Goal: Information Seeking & Learning: Learn about a topic

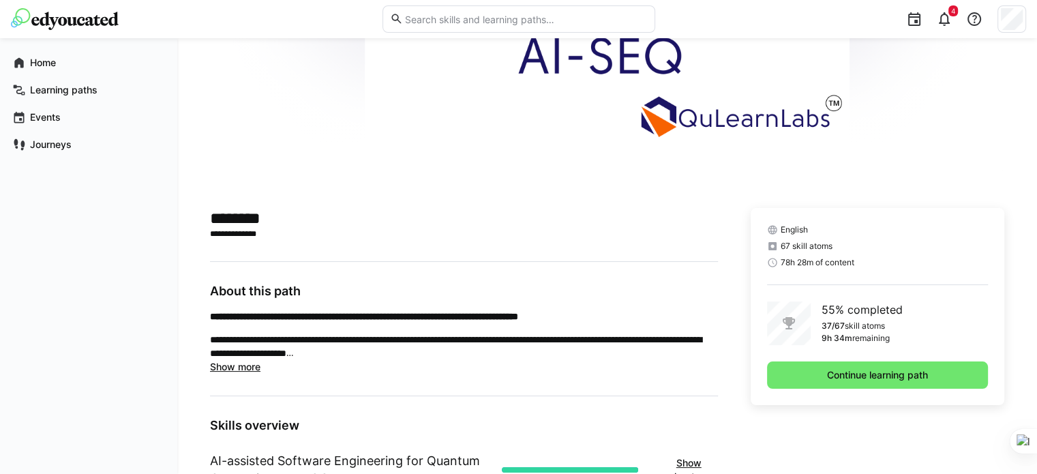
scroll to position [227, 0]
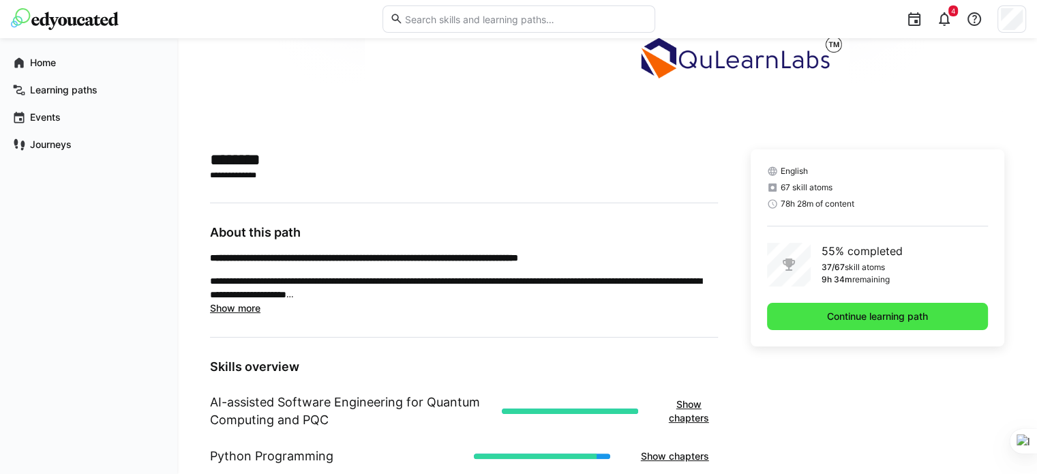
click at [867, 320] on span "Continue learning path" at bounding box center [877, 316] width 105 height 14
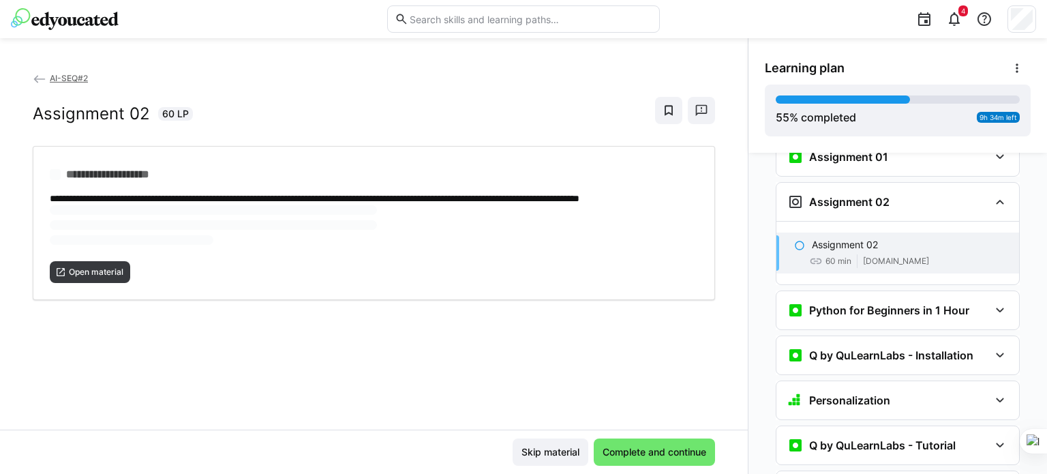
scroll to position [1127, 0]
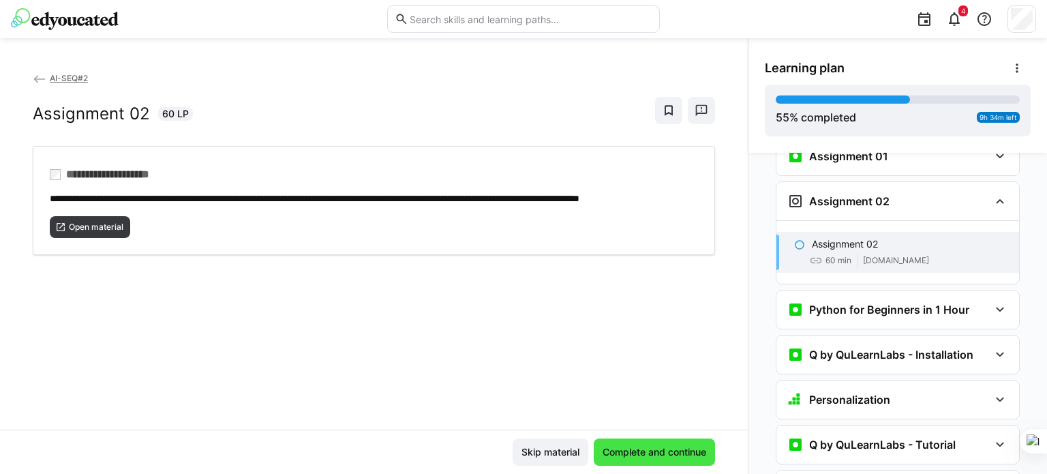
click at [678, 446] on span "Complete and continue" at bounding box center [654, 452] width 108 height 14
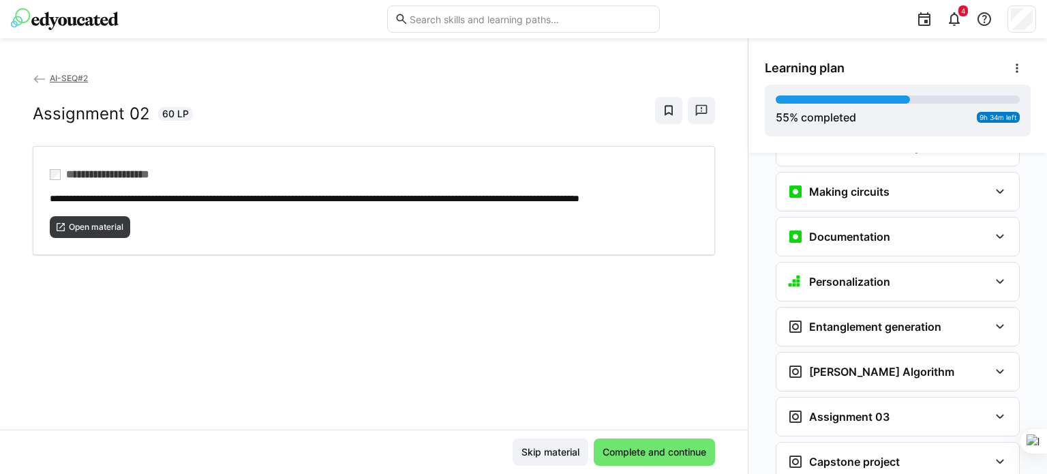
scroll to position [2053, 0]
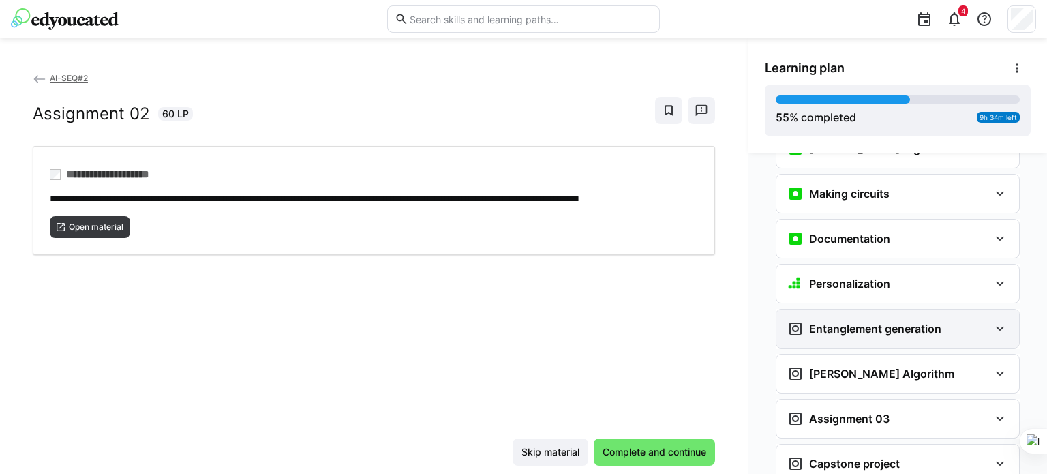
click at [894, 322] on h3 "Entanglement generation" at bounding box center [875, 329] width 132 height 14
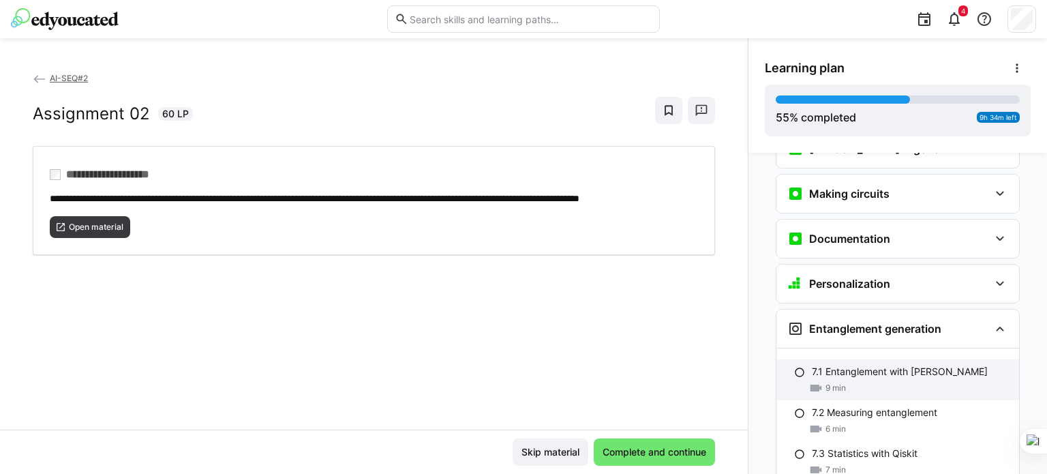
click at [945, 365] on div "7.1 Entanglement with [PERSON_NAME]" at bounding box center [910, 372] width 196 height 14
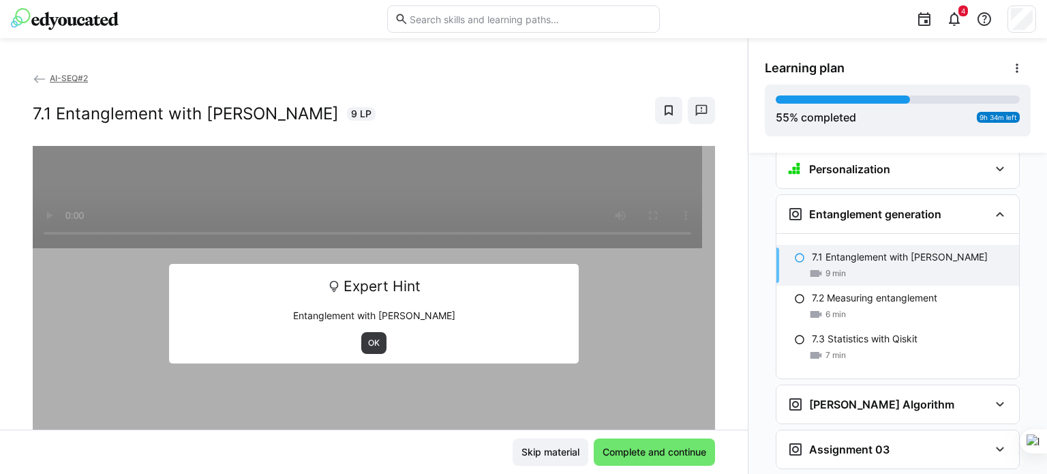
scroll to position [2174, 0]
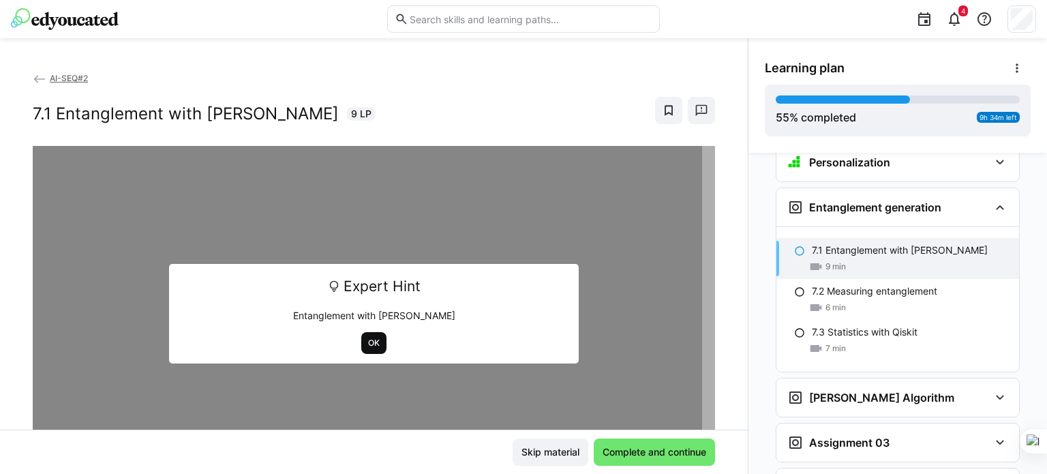
click at [367, 350] on span "OK" at bounding box center [373, 343] width 25 height 22
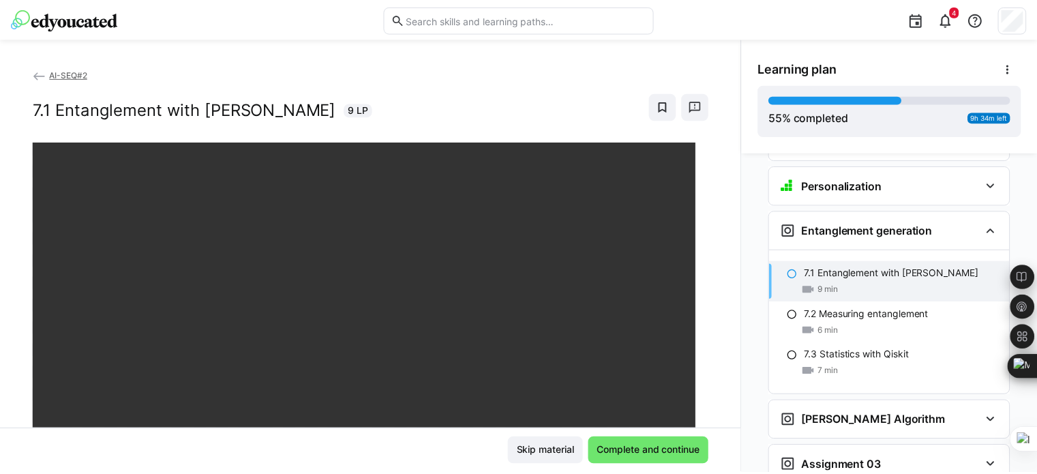
scroll to position [0, 0]
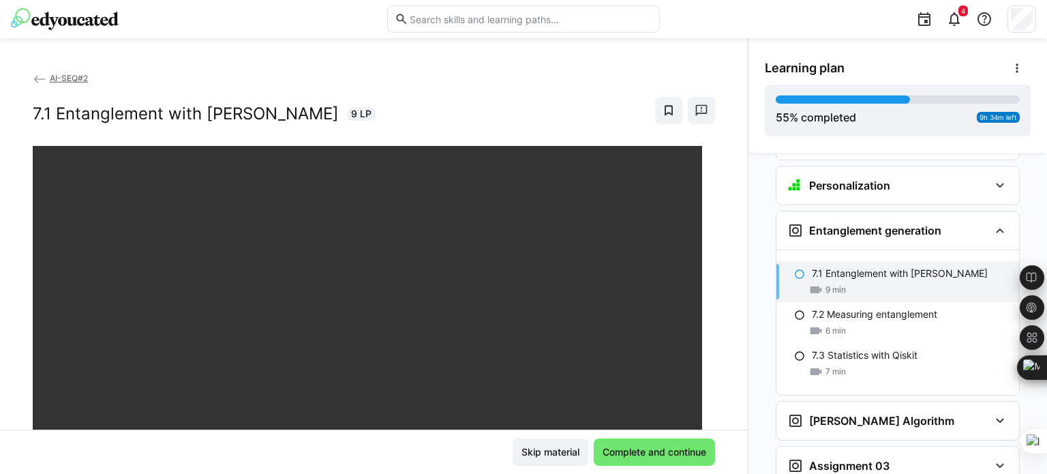
click at [66, 72] on app-back-navigation "AI-SEQ#2" at bounding box center [374, 78] width 682 height 15
click at [66, 76] on span "AI-SEQ#2" at bounding box center [69, 78] width 38 height 10
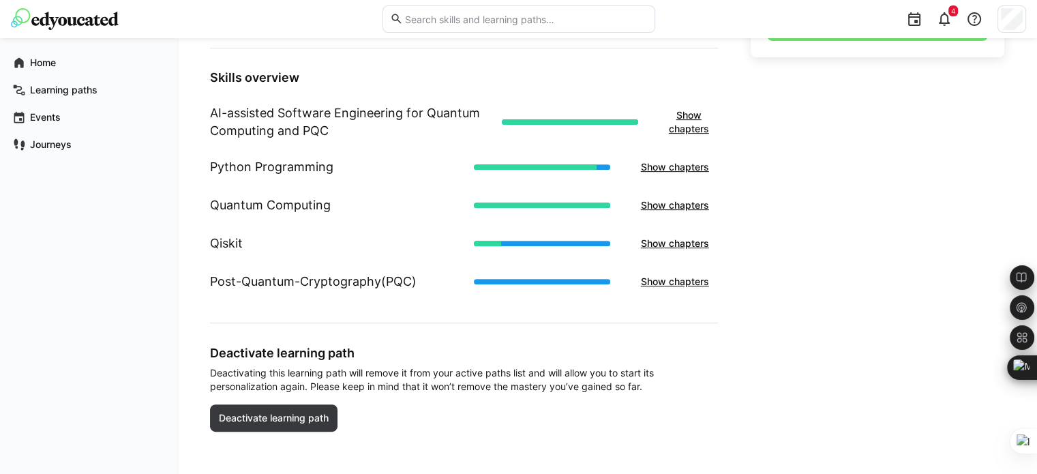
scroll to position [521, 0]
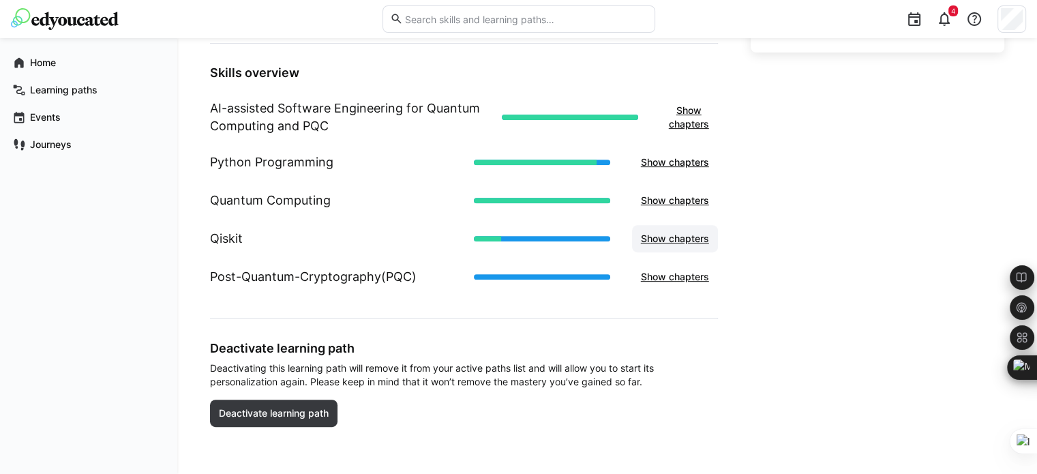
click at [667, 238] on span "Show chapters" at bounding box center [675, 239] width 72 height 14
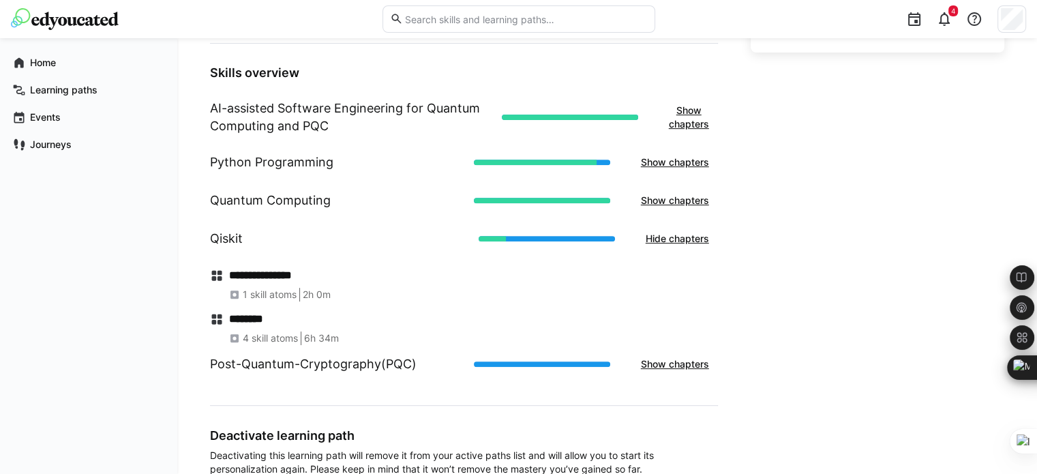
click at [248, 314] on h4 "********" at bounding box center [473, 319] width 489 height 14
click at [271, 269] on h4 "**********" at bounding box center [473, 276] width 489 height 14
click at [261, 309] on div "**********" at bounding box center [464, 301] width 508 height 87
click at [264, 337] on span "4 skill atoms" at bounding box center [270, 338] width 55 height 14
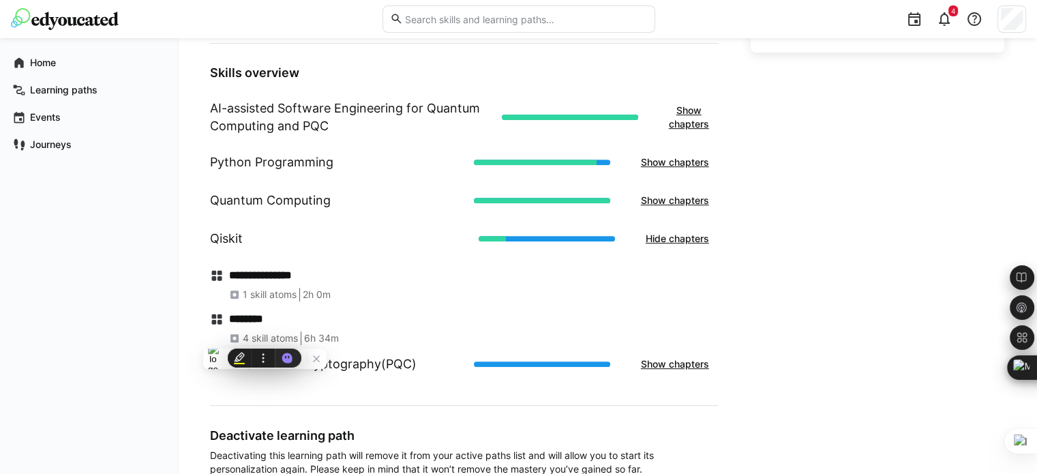
click at [247, 324] on h4 "********" at bounding box center [473, 319] width 489 height 14
click at [242, 312] on h4 "********" at bounding box center [473, 319] width 489 height 14
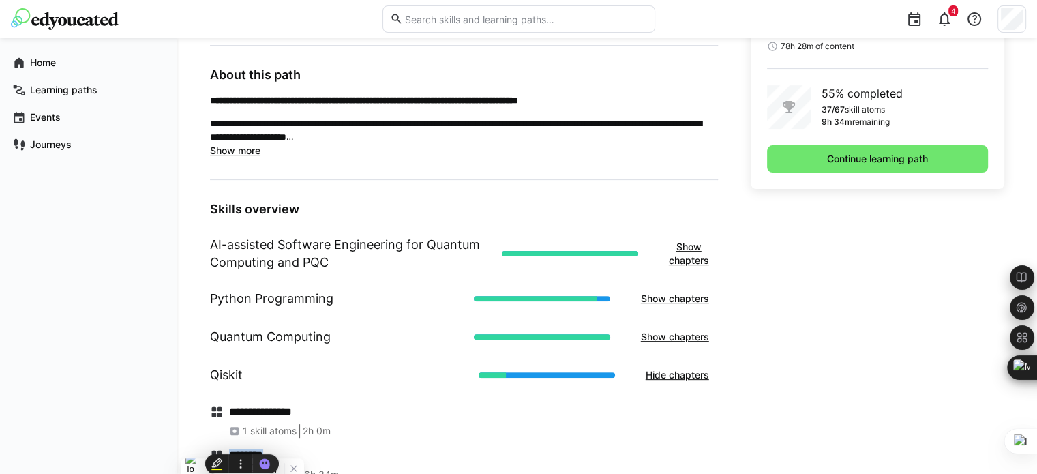
scroll to position [339, 0]
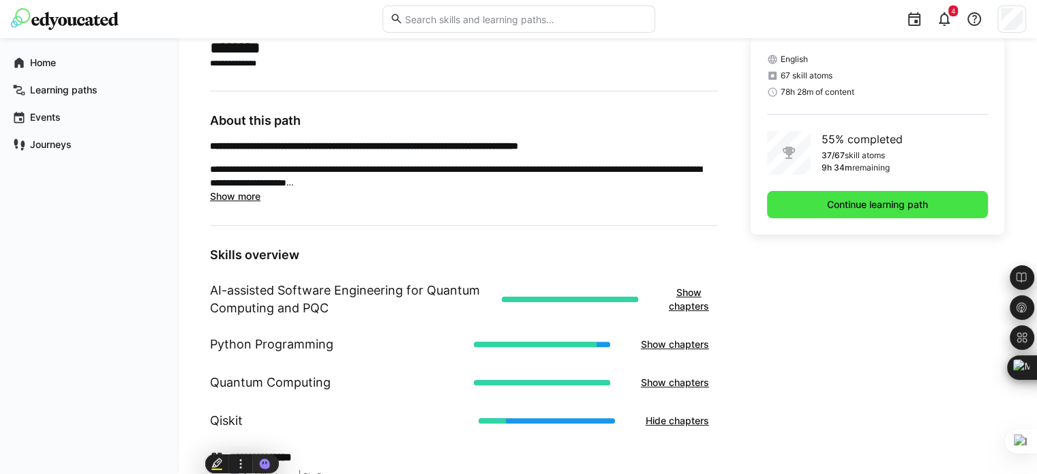
click at [895, 193] on span "Continue learning path" at bounding box center [877, 204] width 221 height 27
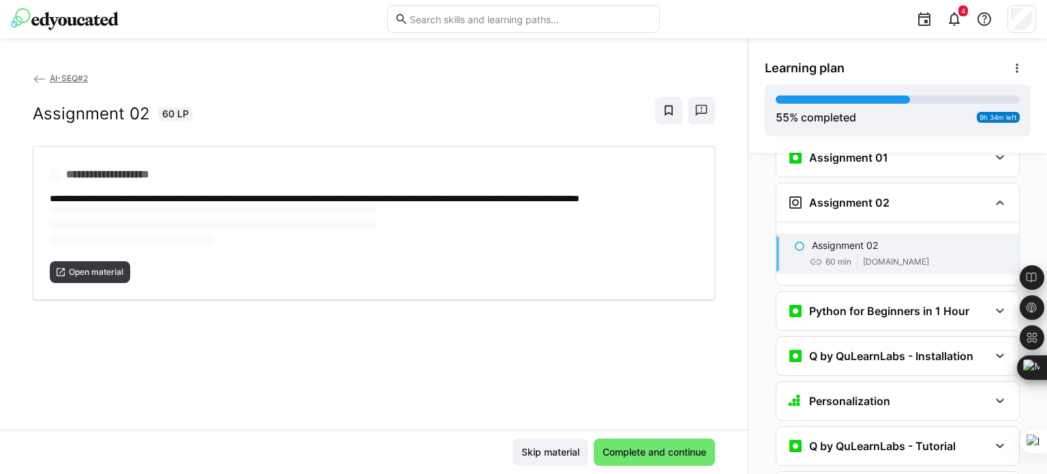
scroll to position [1127, 0]
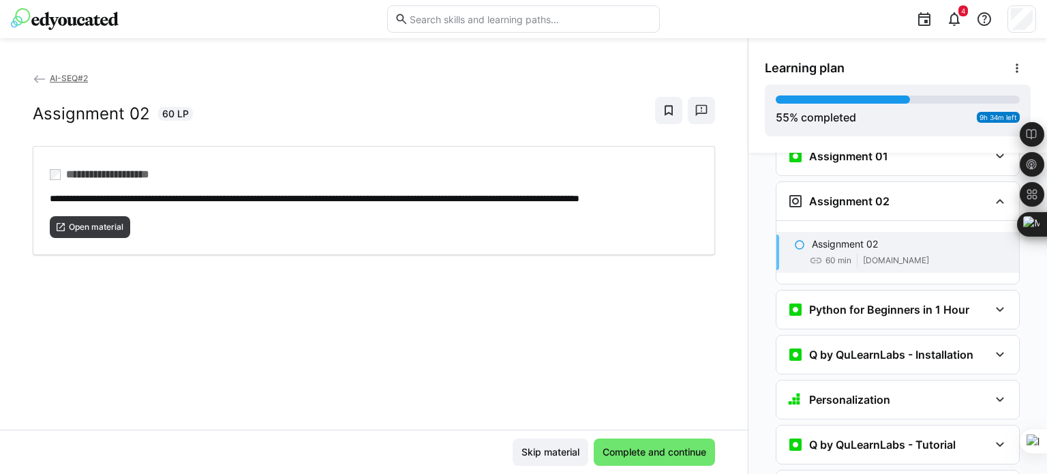
click at [641, 470] on div "Skip material Complete and continue" at bounding box center [374, 451] width 748 height 44
click at [671, 459] on span "Complete and continue" at bounding box center [654, 451] width 121 height 27
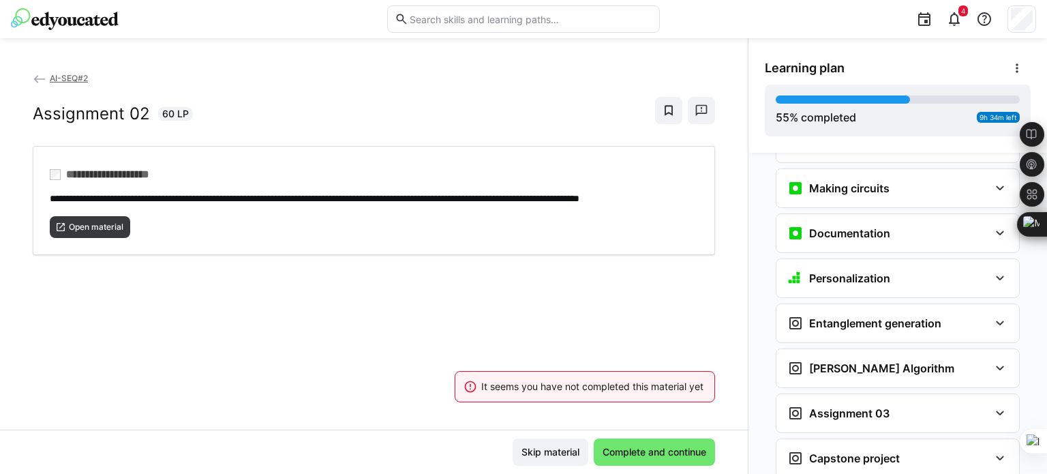
scroll to position [2036, 0]
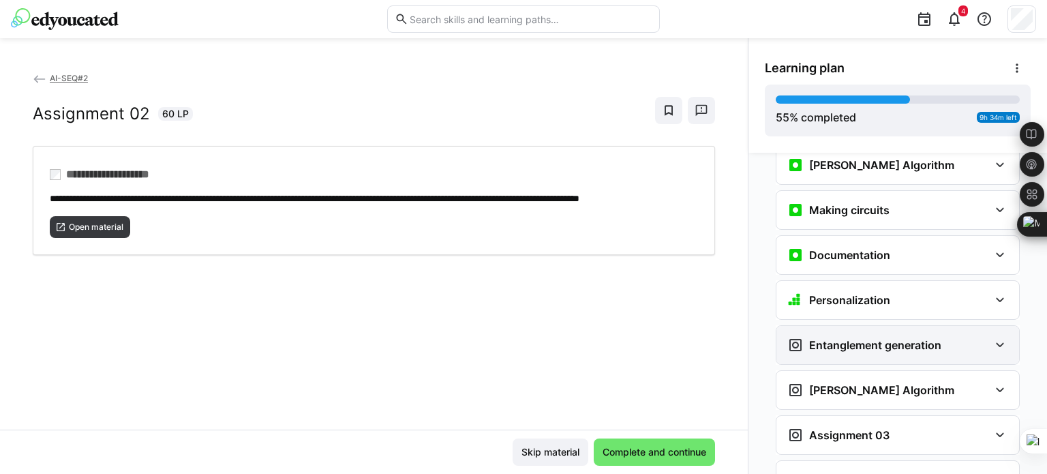
click at [964, 337] on div "Entanglement generation" at bounding box center [888, 345] width 202 height 16
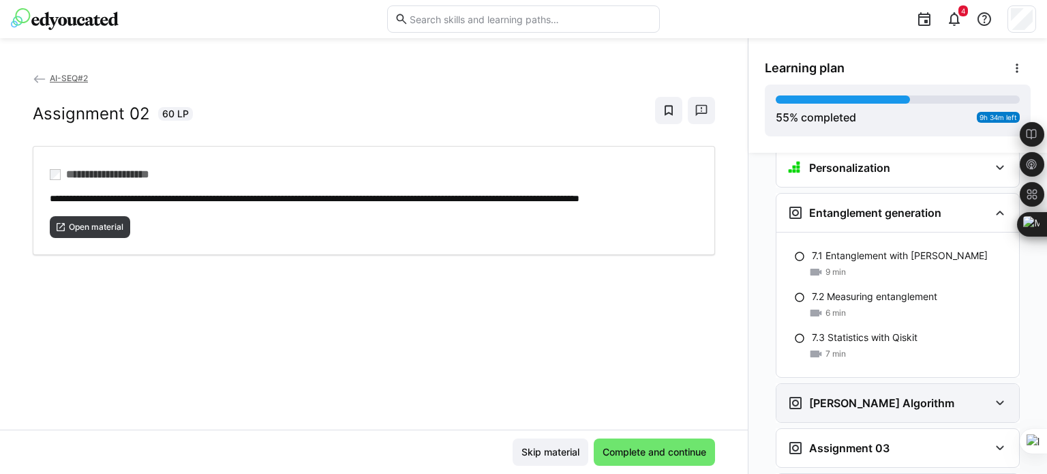
scroll to position [2194, 0]
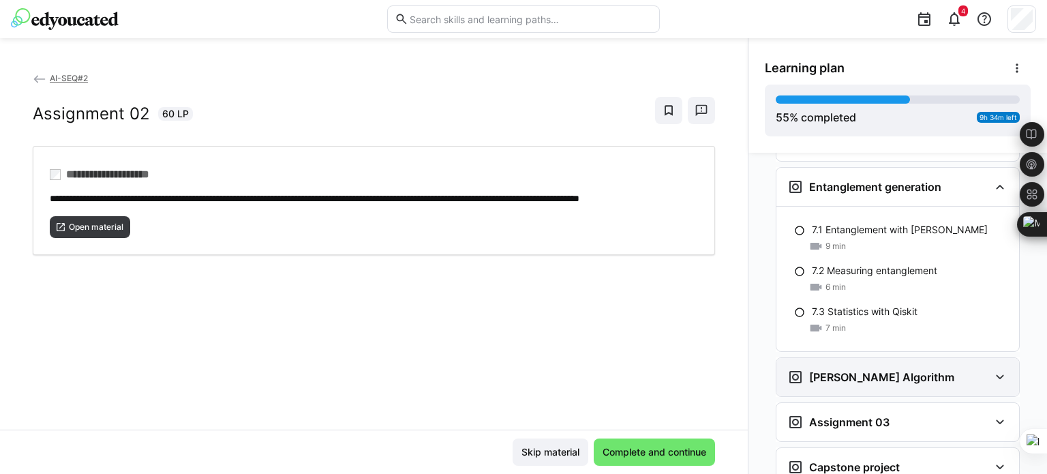
click at [916, 369] on div "[PERSON_NAME] Algorithm" at bounding box center [888, 377] width 202 height 16
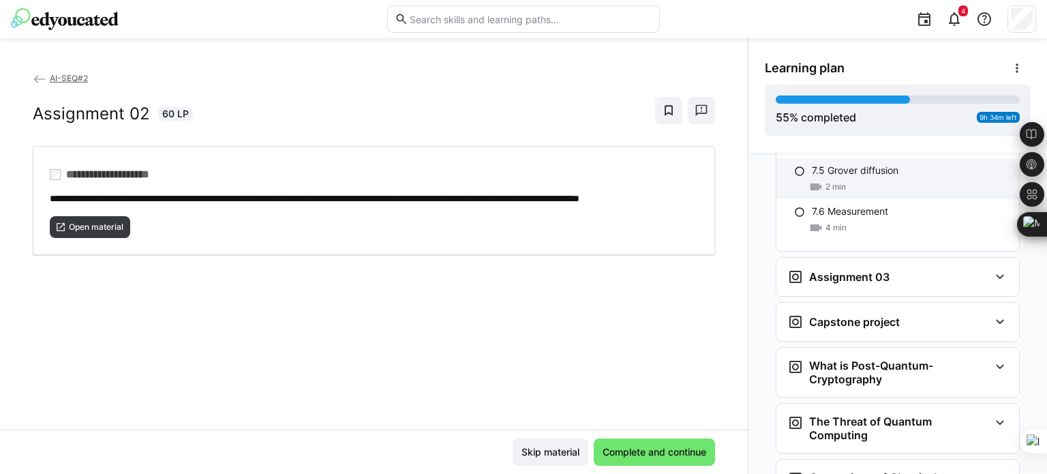
scroll to position [2490, 0]
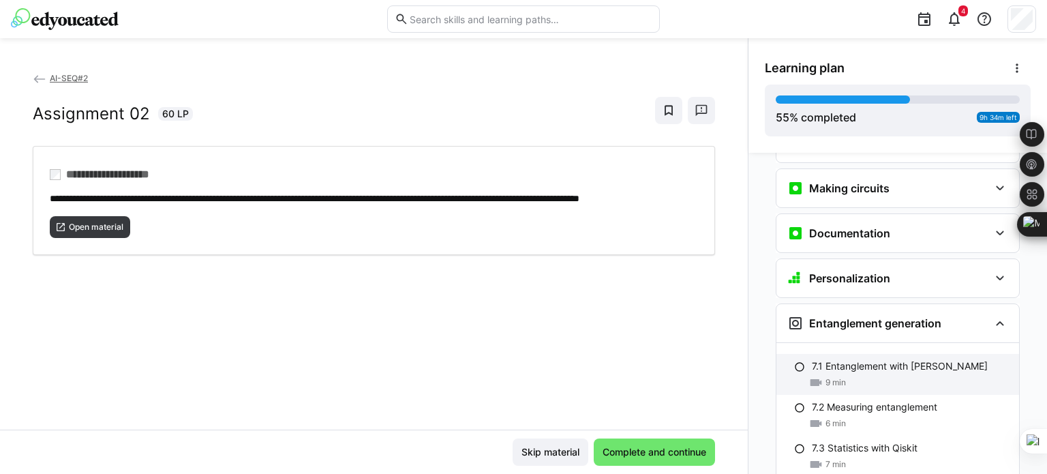
click at [926, 359] on p "7.1 Entanglement with [PERSON_NAME]" at bounding box center [900, 366] width 176 height 14
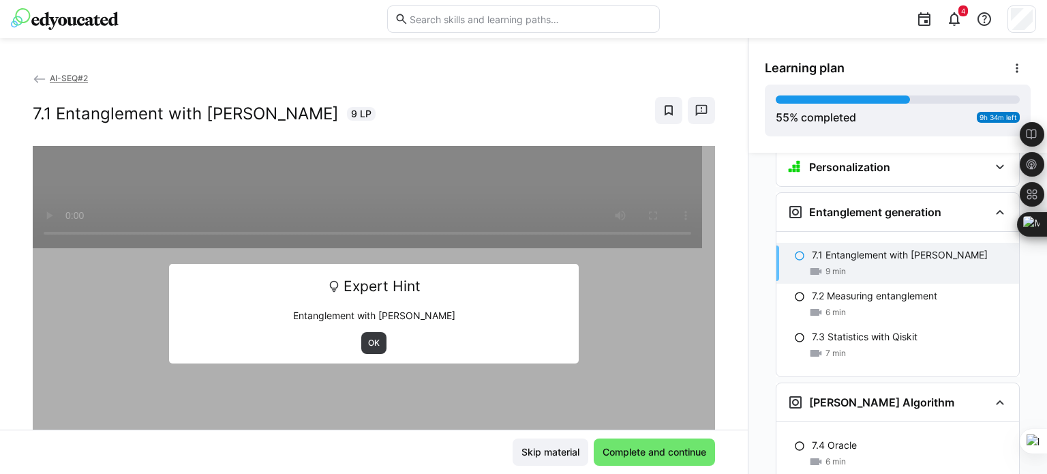
scroll to position [2174, 0]
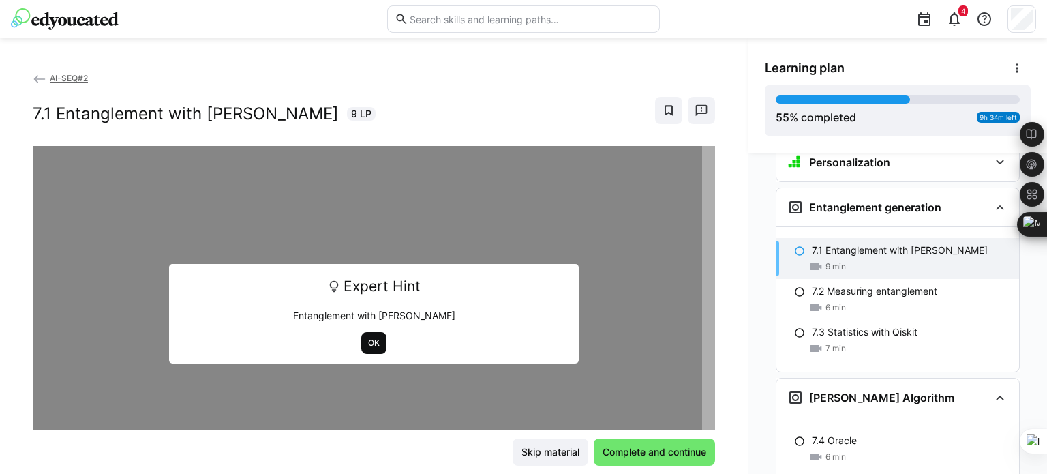
click at [361, 339] on span "OK" at bounding box center [373, 343] width 25 height 22
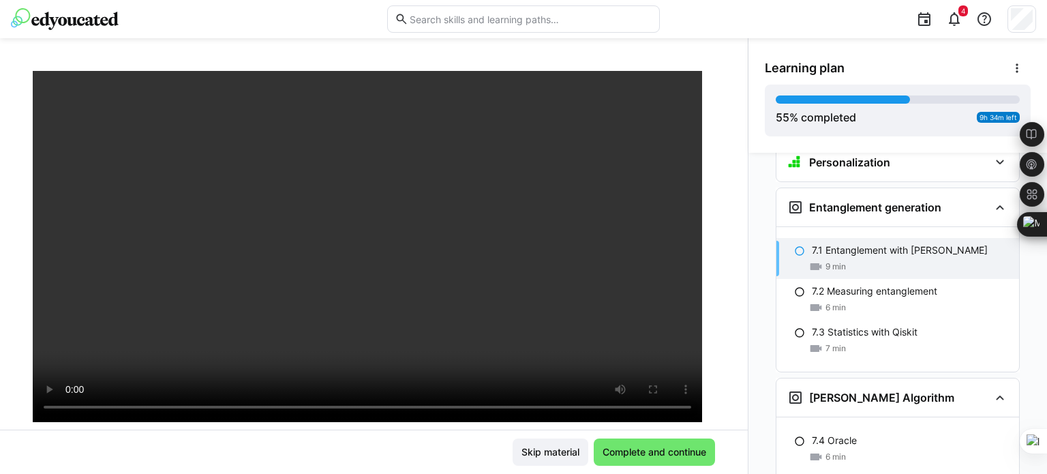
scroll to position [91, 0]
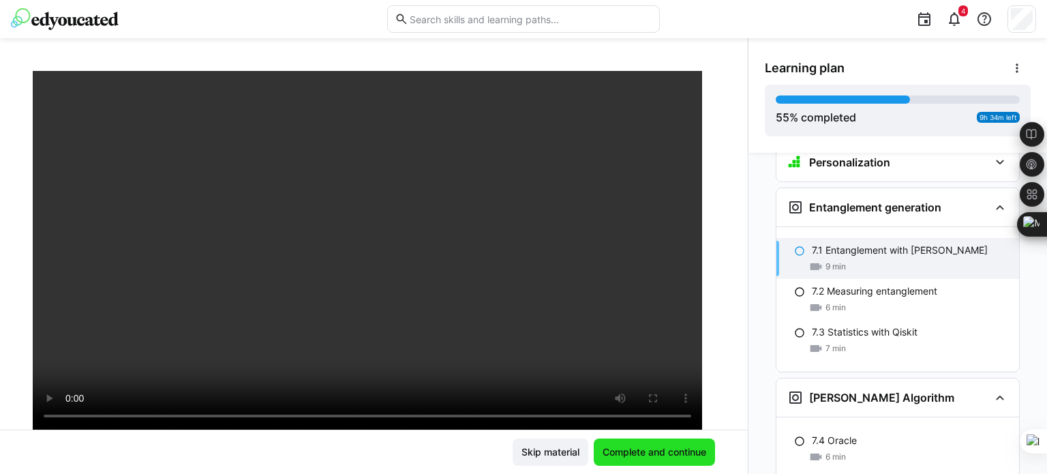
click at [657, 447] on span "Complete and continue" at bounding box center [654, 452] width 108 height 14
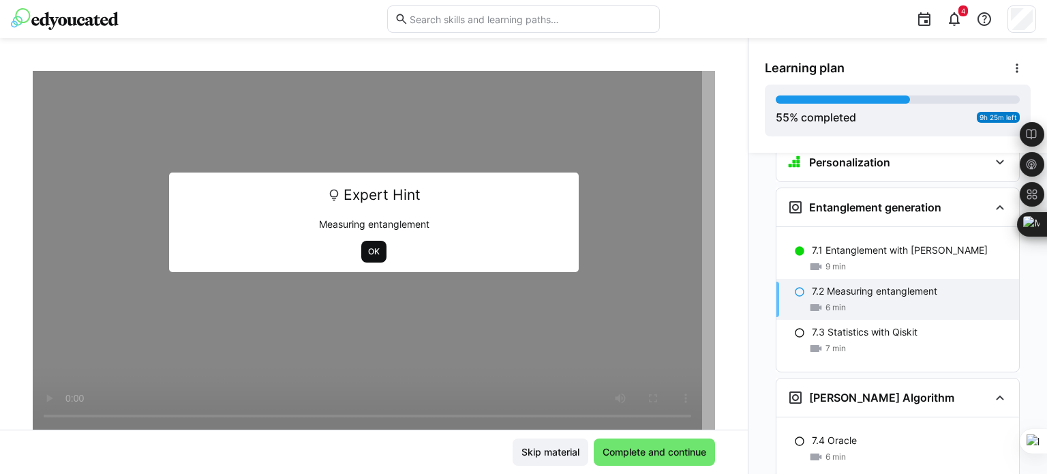
click at [367, 246] on span "OK" at bounding box center [374, 251] width 14 height 11
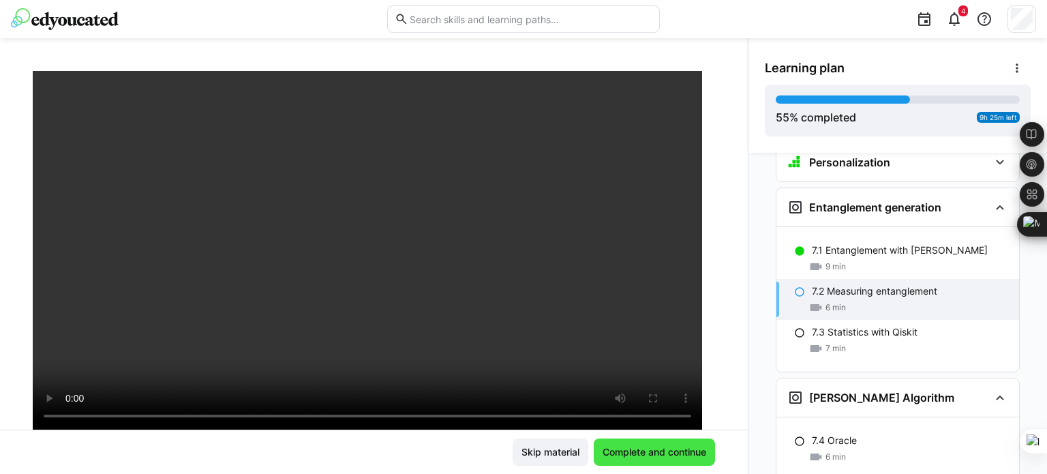
click at [673, 460] on span "Complete and continue" at bounding box center [654, 451] width 121 height 27
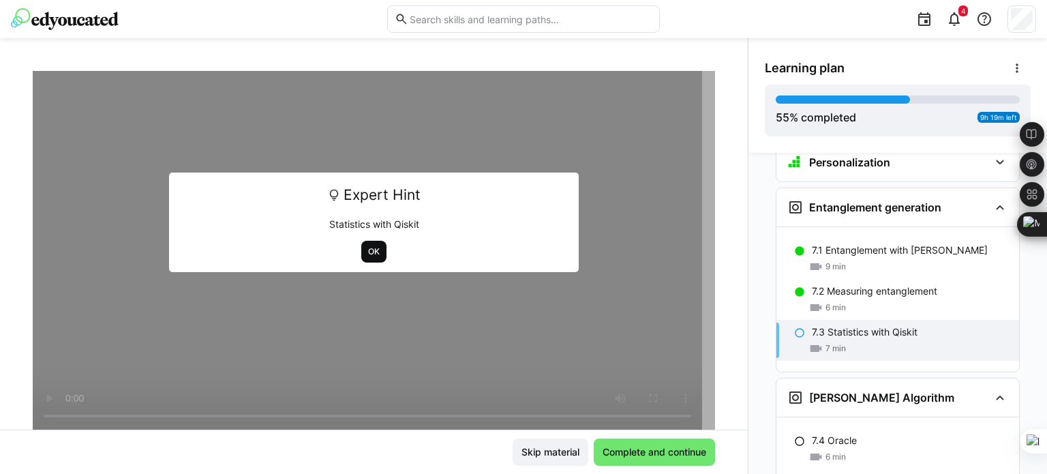
click at [367, 251] on span "OK" at bounding box center [374, 251] width 14 height 11
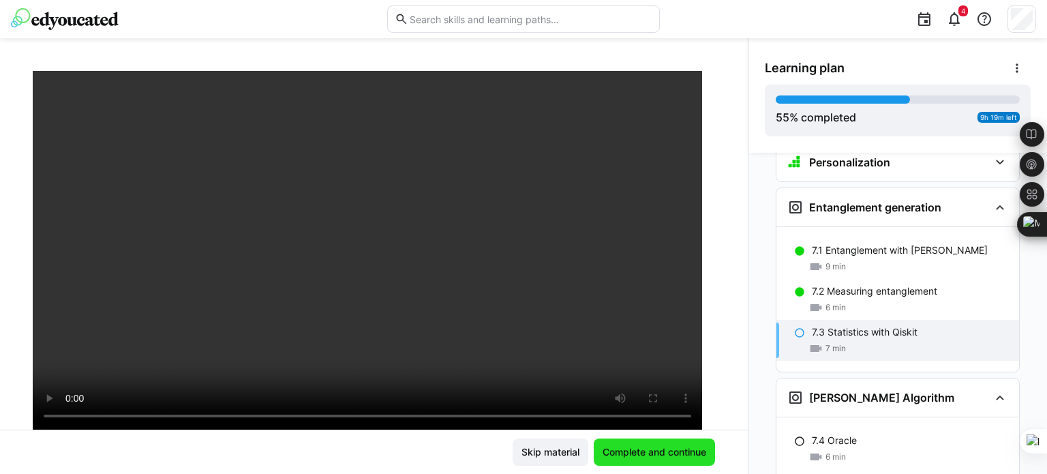
click at [643, 457] on span "Complete and continue" at bounding box center [654, 452] width 108 height 14
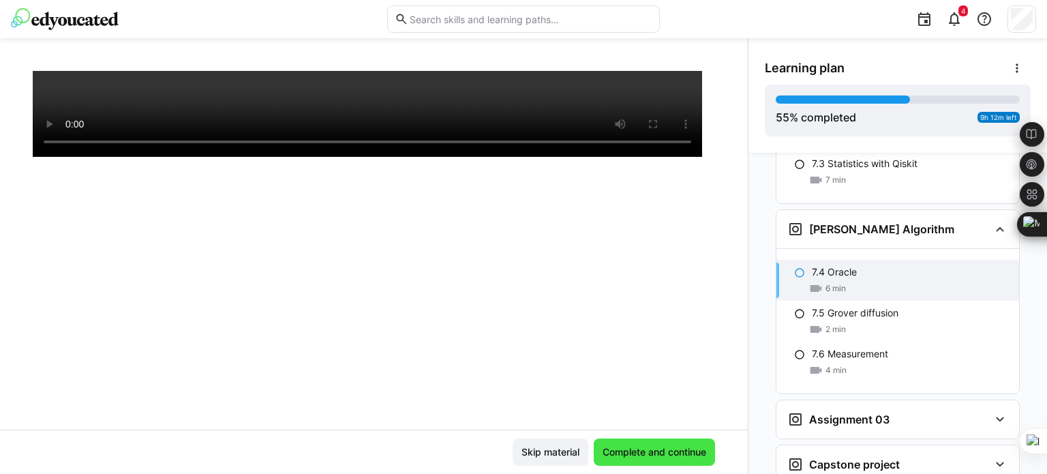
scroll to position [2364, 0]
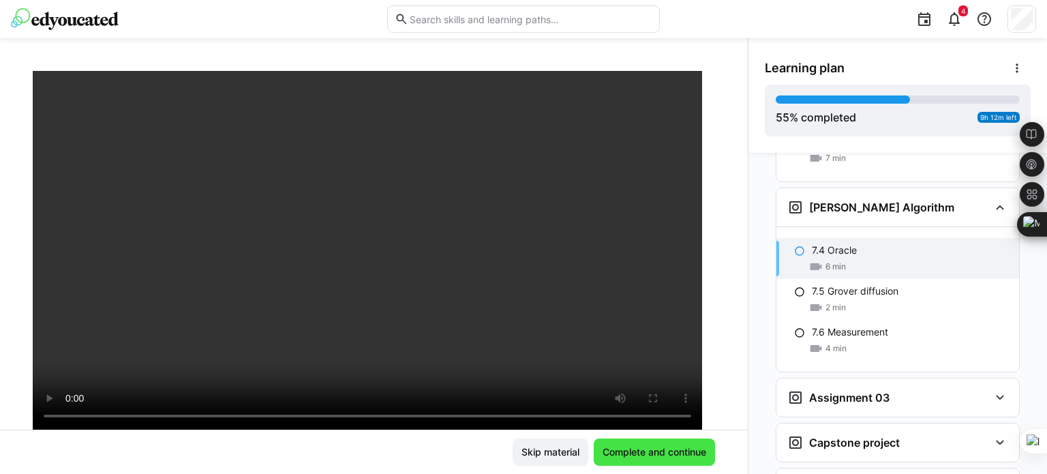
click at [662, 446] on span "Complete and continue" at bounding box center [654, 452] width 108 height 14
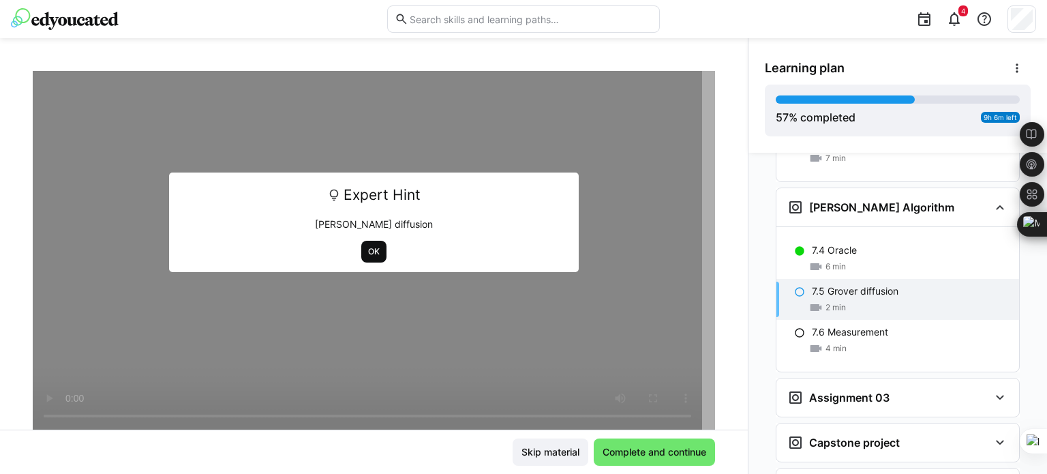
click at [367, 254] on span "OK" at bounding box center [374, 251] width 14 height 11
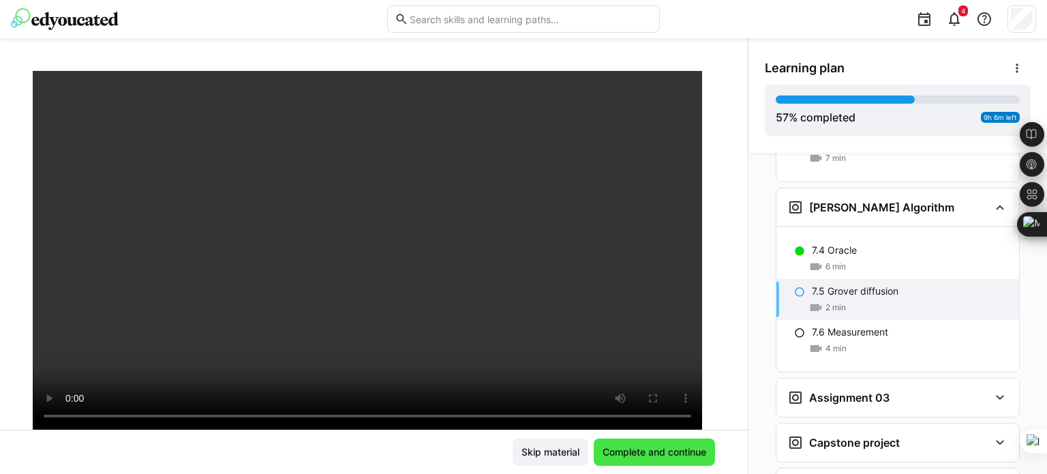
click at [666, 447] on span "Complete and continue" at bounding box center [654, 452] width 108 height 14
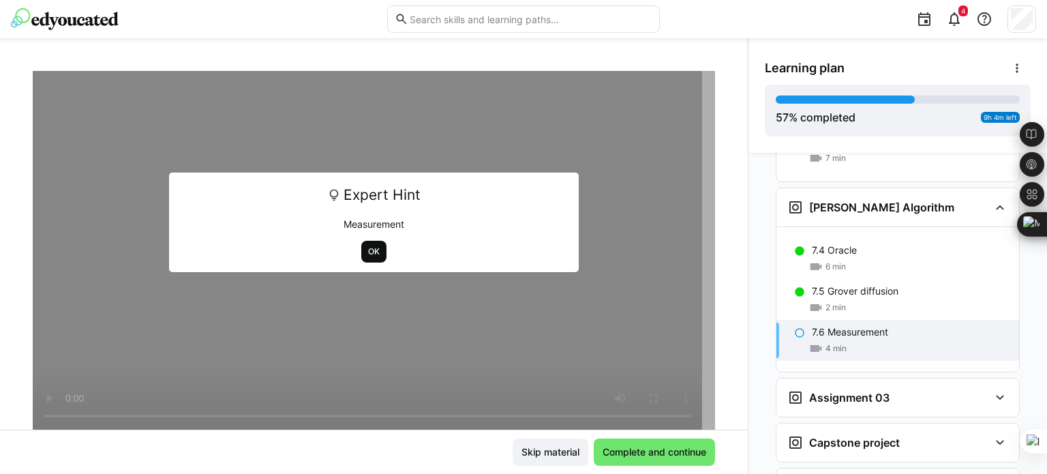
click at [367, 251] on span "OK" at bounding box center [374, 251] width 14 height 11
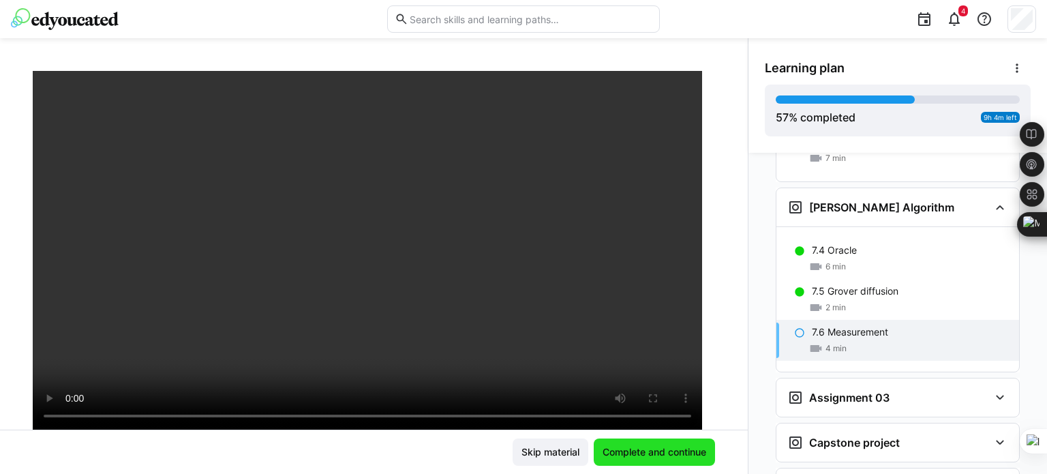
click at [660, 451] on span "Complete and continue" at bounding box center [654, 452] width 108 height 14
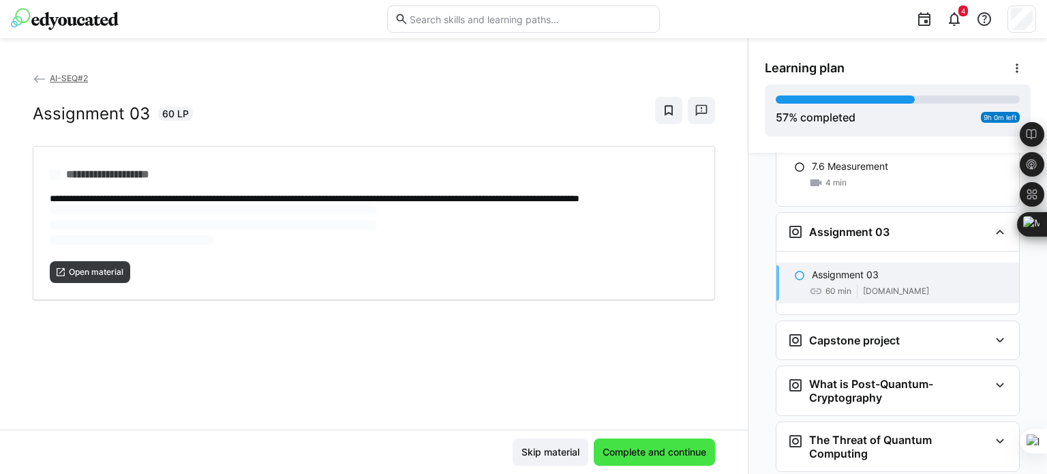
scroll to position [2554, 0]
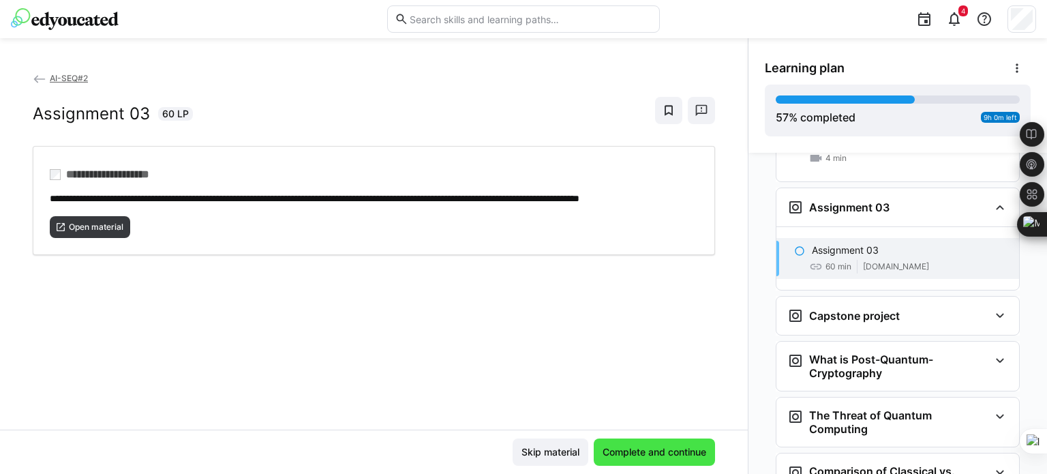
click at [662, 450] on span "Complete and continue" at bounding box center [654, 452] width 108 height 14
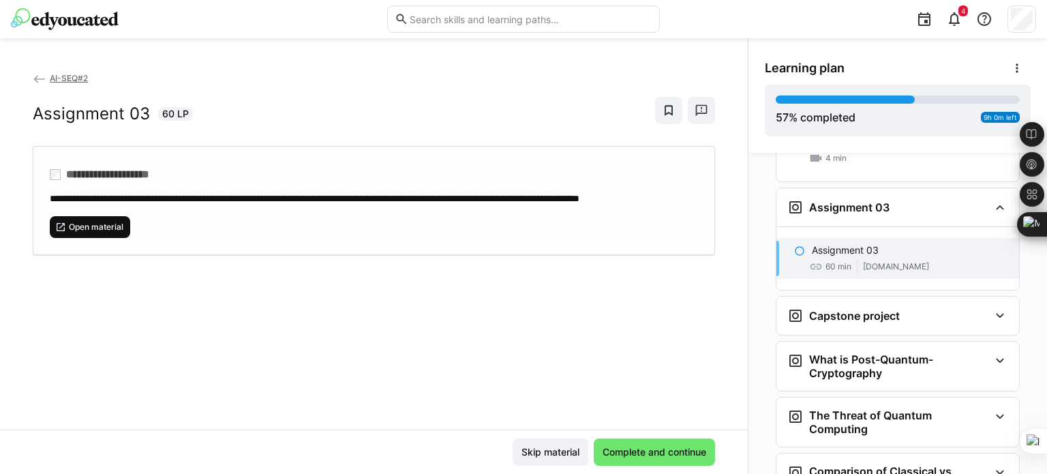
click at [82, 232] on span "Open material" at bounding box center [95, 226] width 57 height 11
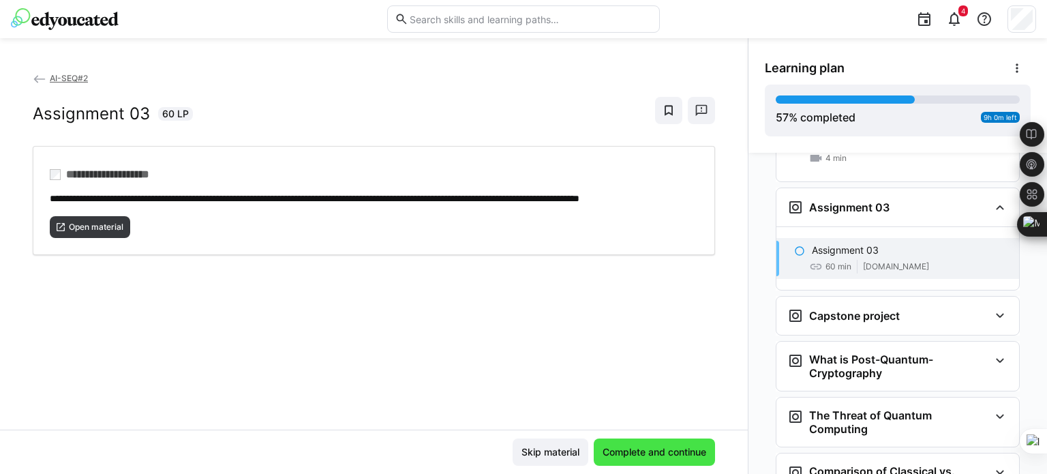
click at [654, 459] on span "Complete and continue" at bounding box center [654, 451] width 121 height 27
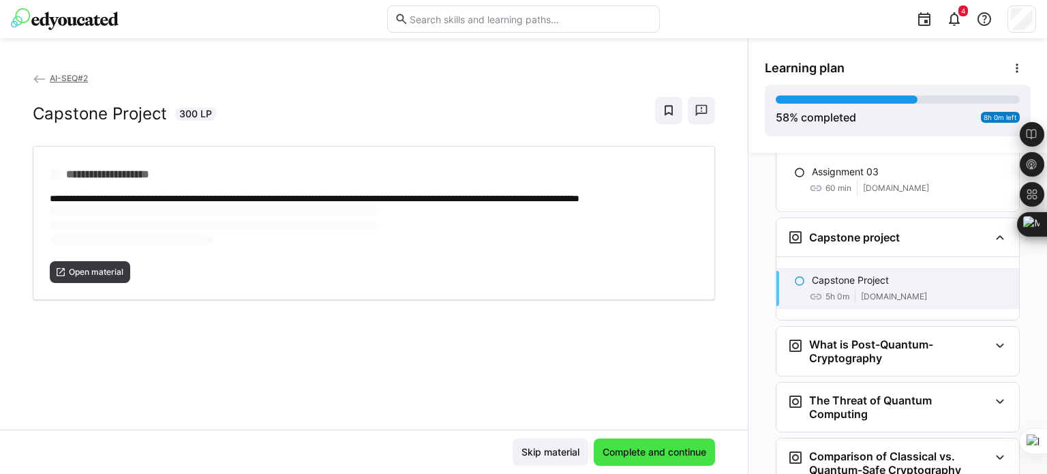
scroll to position [2634, 0]
click at [676, 445] on span "Complete and continue" at bounding box center [654, 452] width 108 height 14
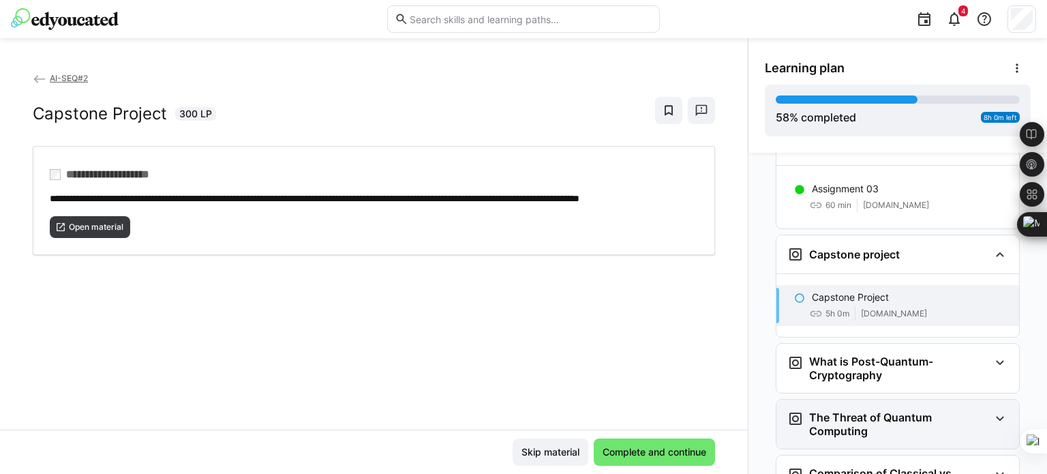
scroll to position [2657, 0]
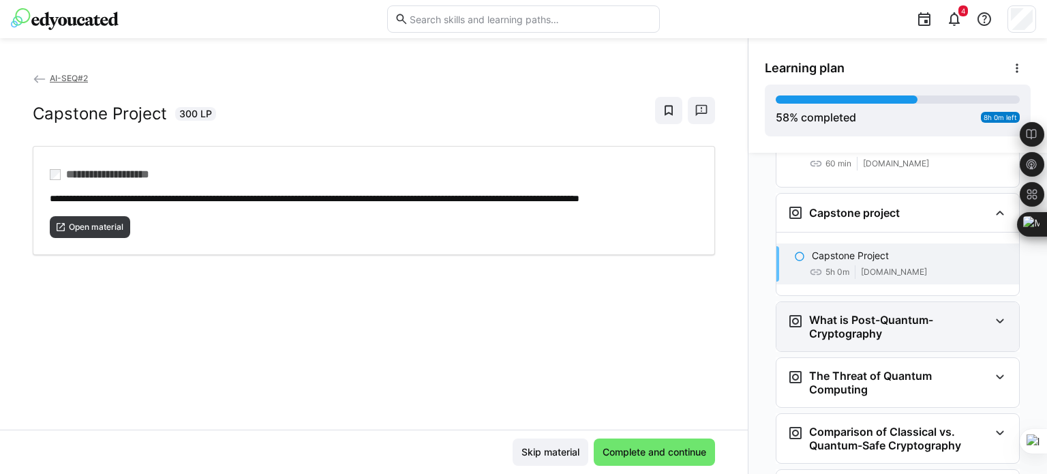
click at [992, 313] on eds-icon at bounding box center [1000, 321] width 16 height 16
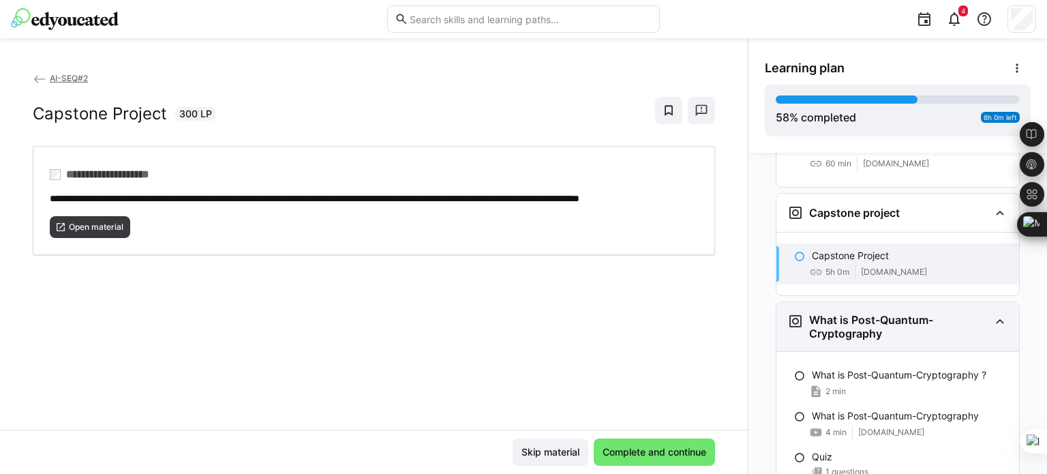
click at [992, 313] on eds-icon at bounding box center [1000, 321] width 16 height 16
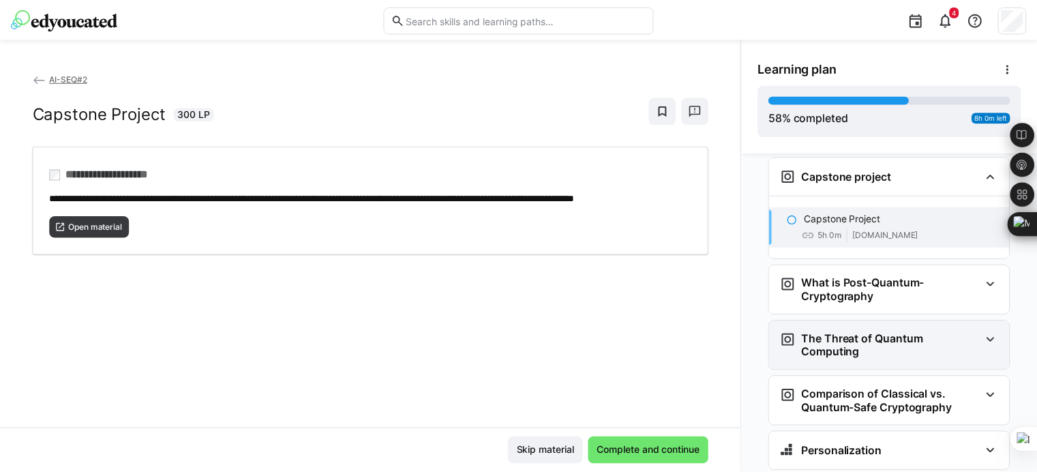
scroll to position [2697, 0]
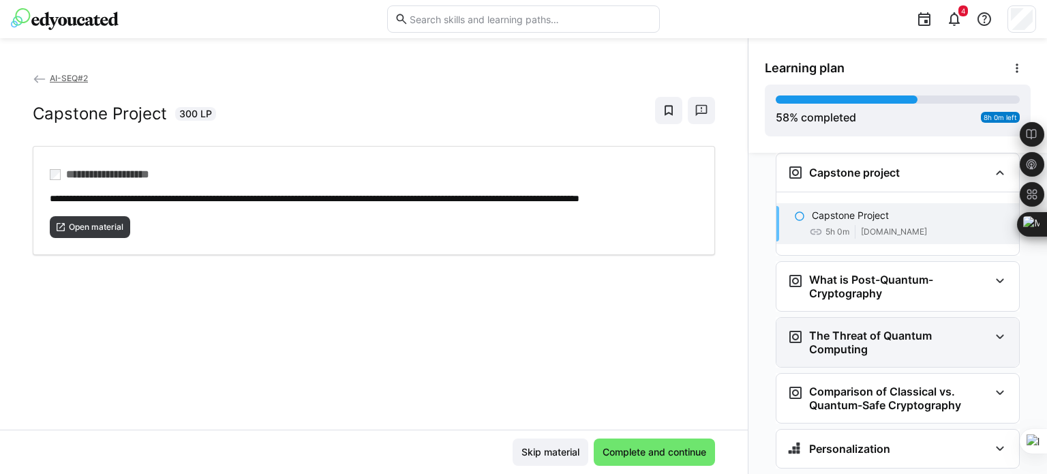
click at [992, 328] on eds-icon at bounding box center [1000, 336] width 16 height 16
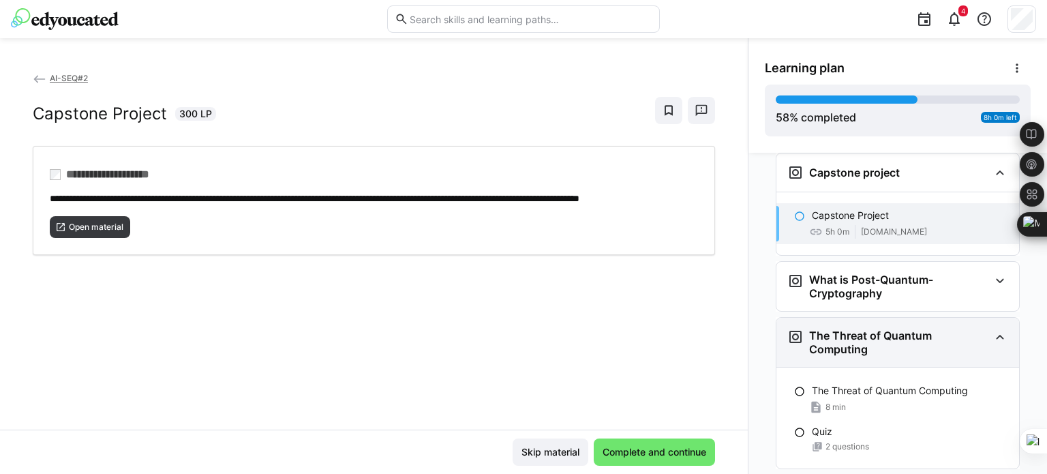
click at [992, 328] on eds-icon at bounding box center [1000, 336] width 16 height 16
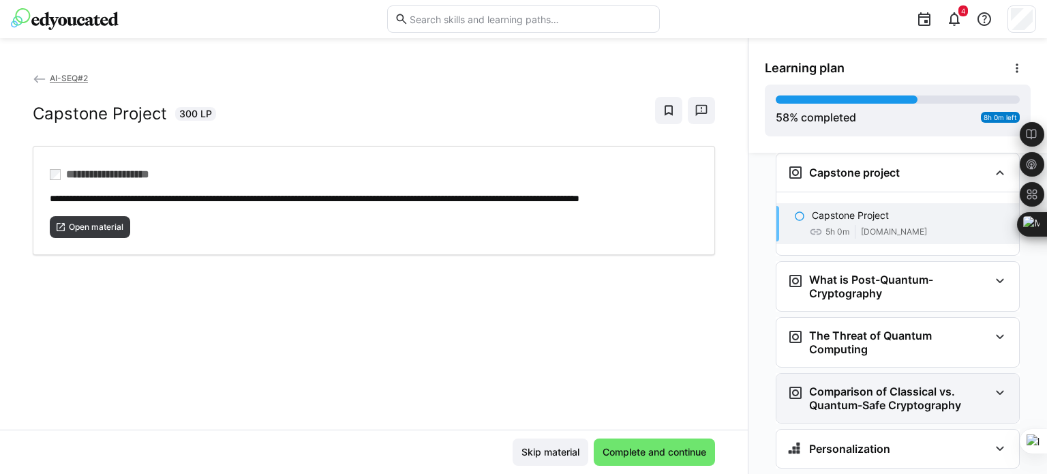
click at [998, 384] on eds-icon at bounding box center [1000, 392] width 16 height 16
click at [996, 384] on eds-icon at bounding box center [1000, 392] width 16 height 16
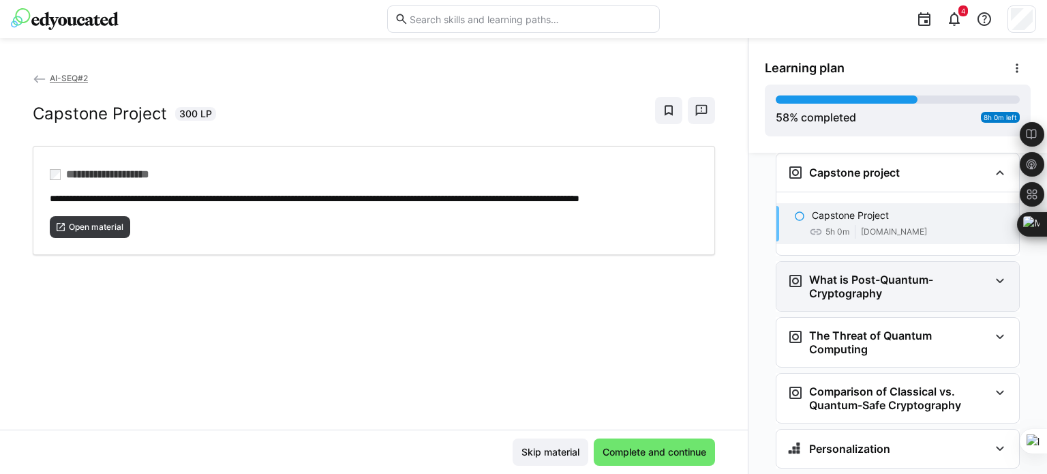
click at [949, 273] on h3 "What is Post-Quantum-Cryptography" at bounding box center [899, 286] width 180 height 27
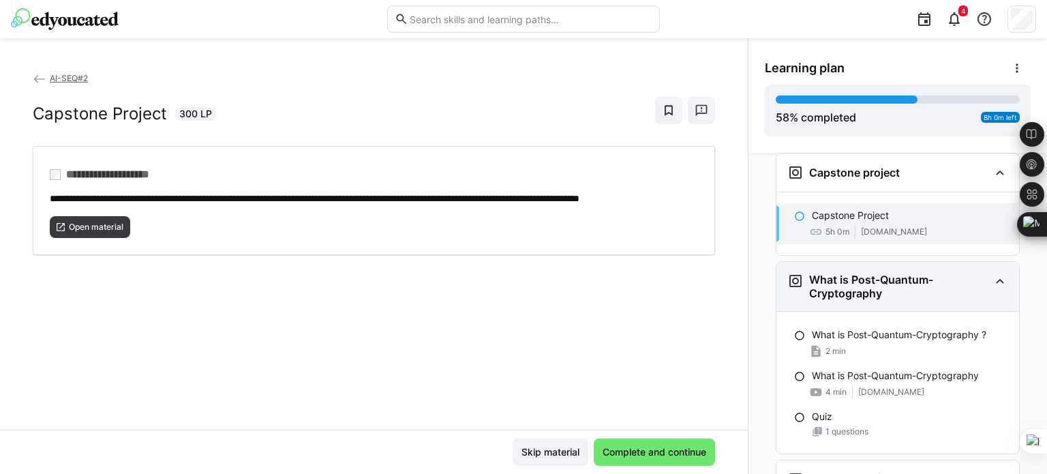
click at [949, 273] on h3 "What is Post-Quantum-Cryptography" at bounding box center [899, 286] width 180 height 27
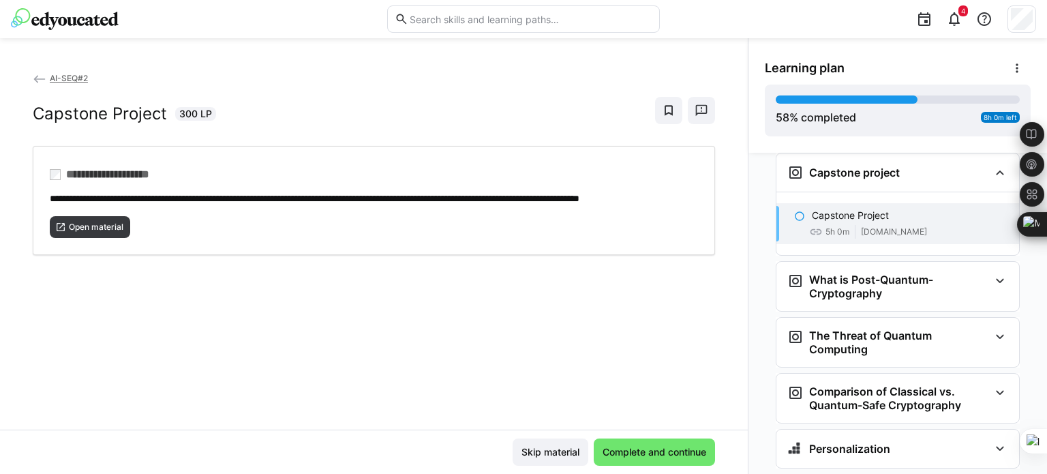
click at [59, 74] on span "AI-SEQ#2" at bounding box center [69, 78] width 38 height 10
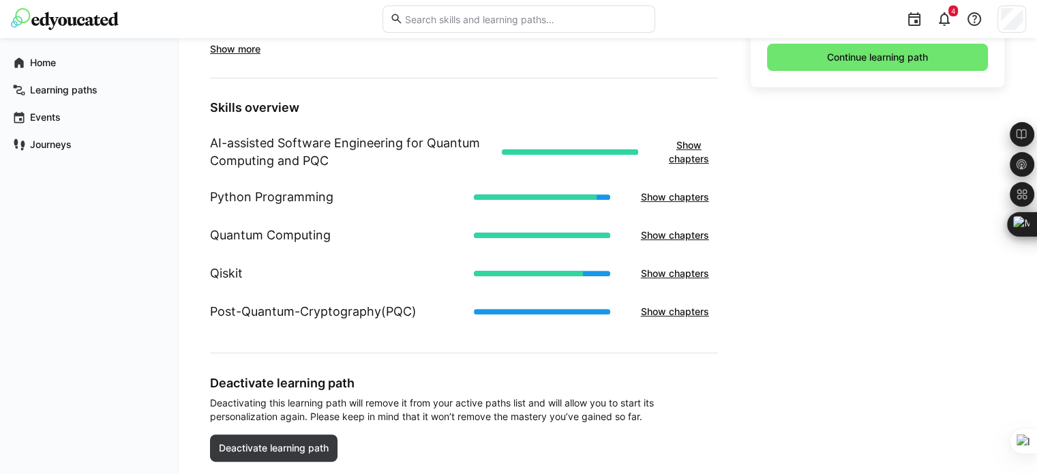
scroll to position [500, 0]
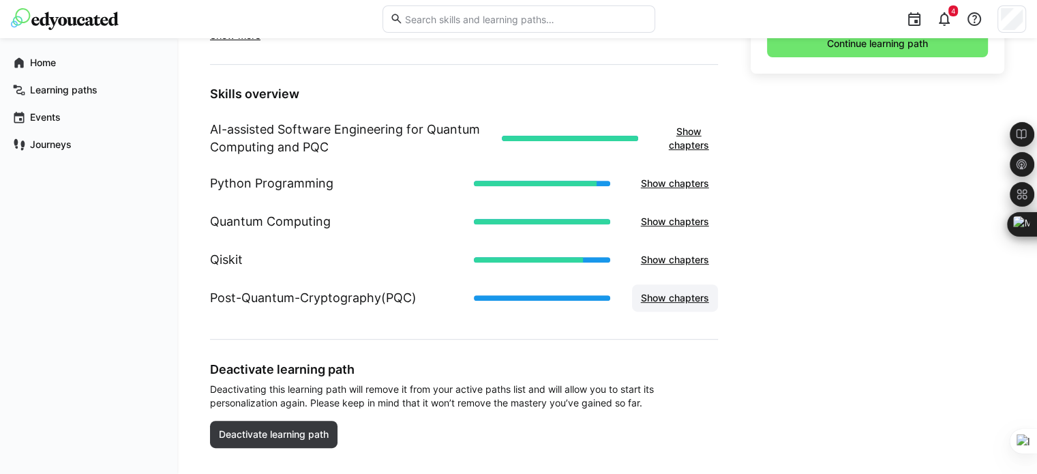
click at [676, 296] on span "Show chapters" at bounding box center [675, 298] width 72 height 14
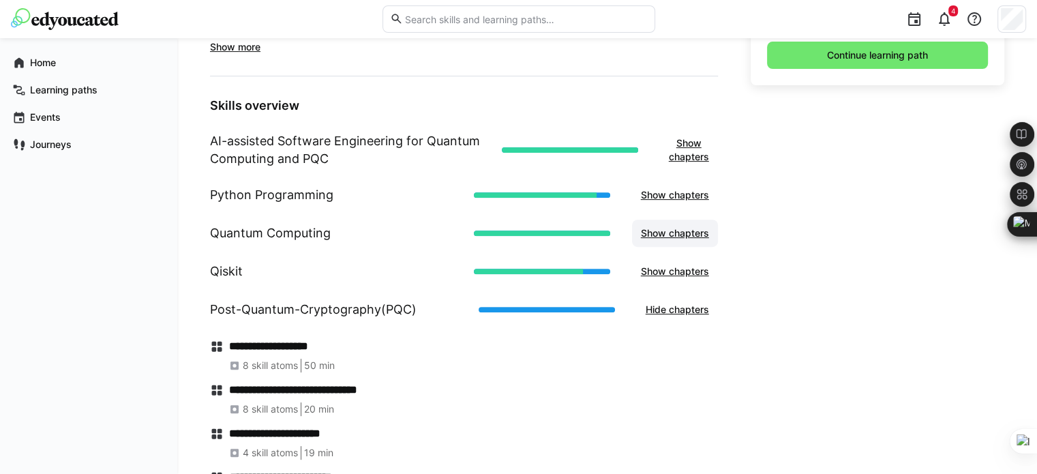
scroll to position [399, 0]
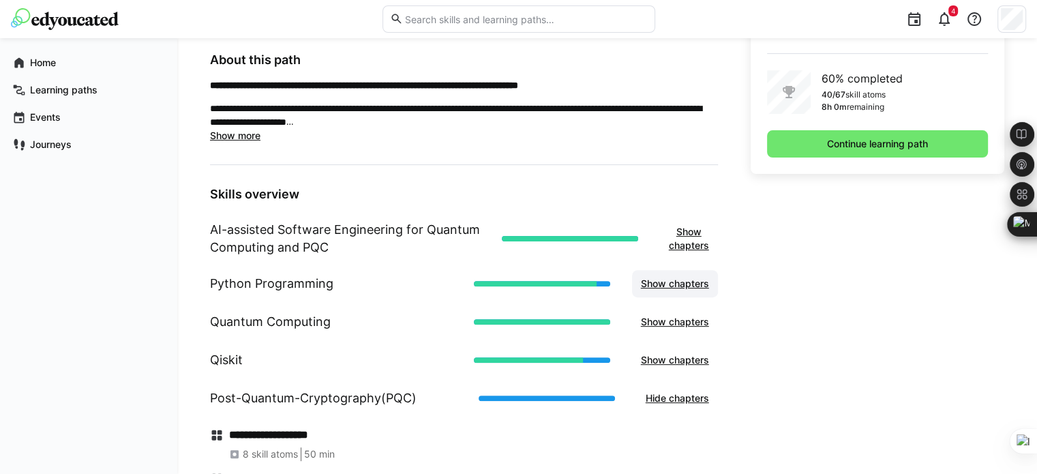
click at [676, 288] on span "Show chapters" at bounding box center [675, 284] width 72 height 14
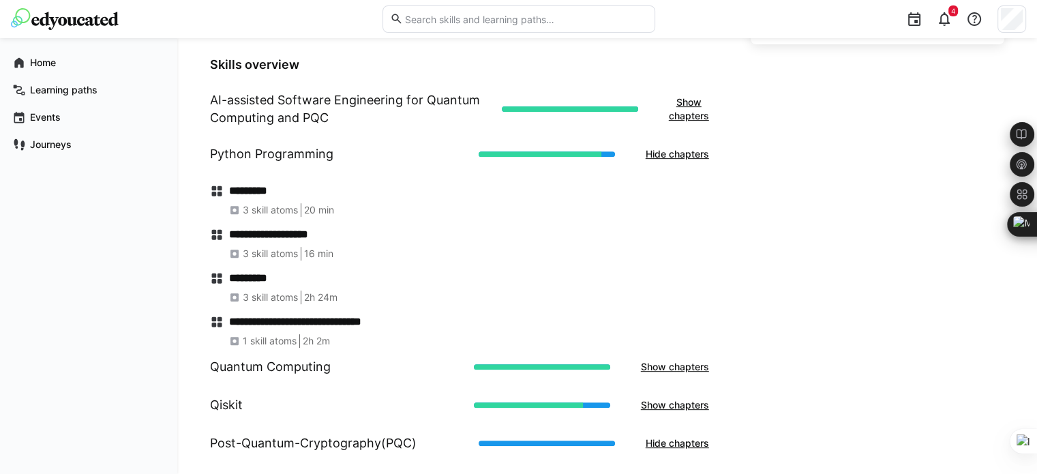
scroll to position [445, 0]
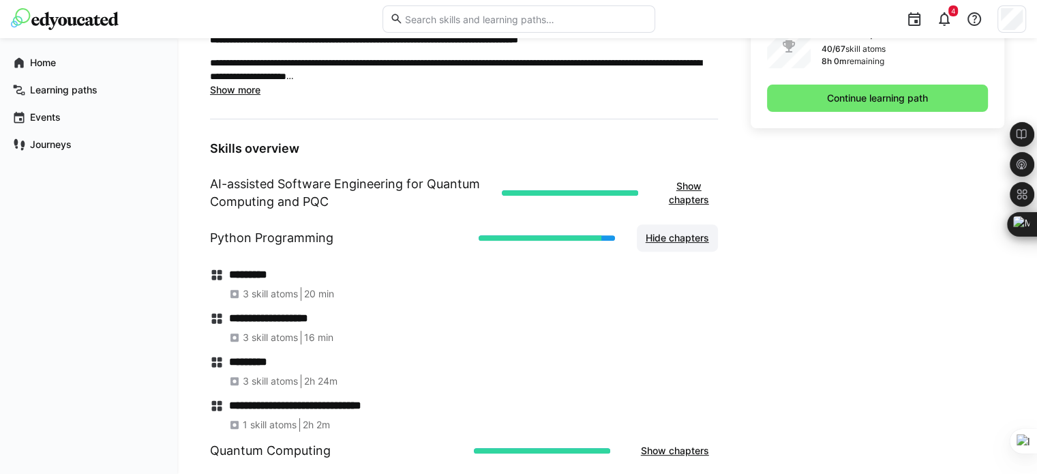
click at [679, 240] on span "Hide chapters" at bounding box center [676, 238] width 67 height 14
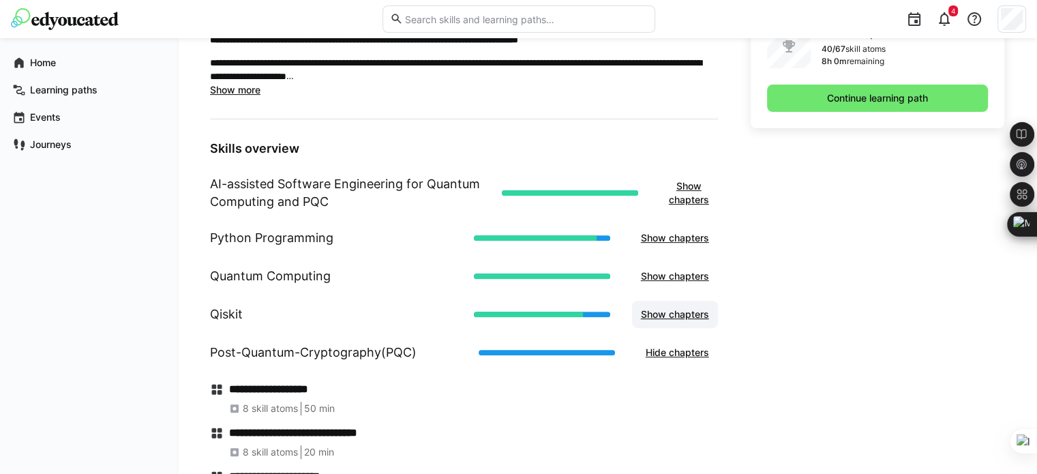
click at [680, 316] on span "Show chapters" at bounding box center [675, 314] width 72 height 14
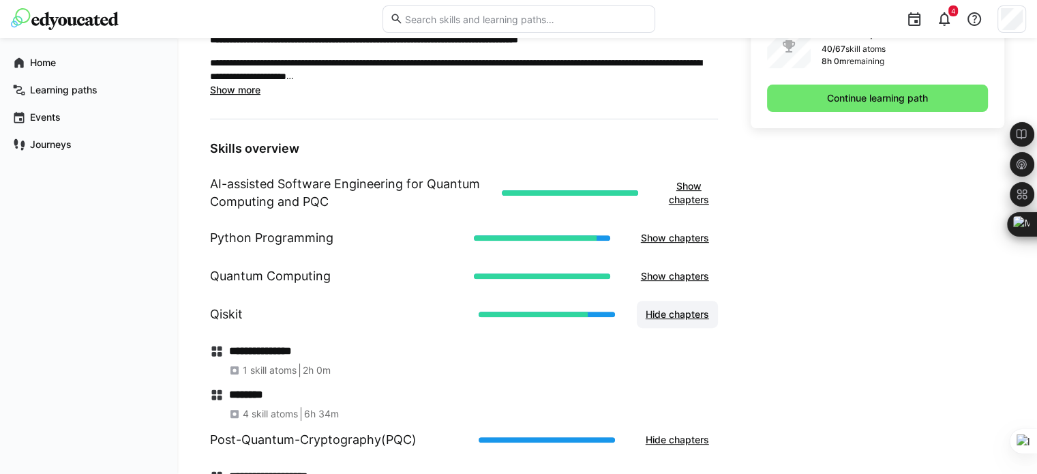
click at [680, 316] on span "Hide chapters" at bounding box center [676, 314] width 67 height 14
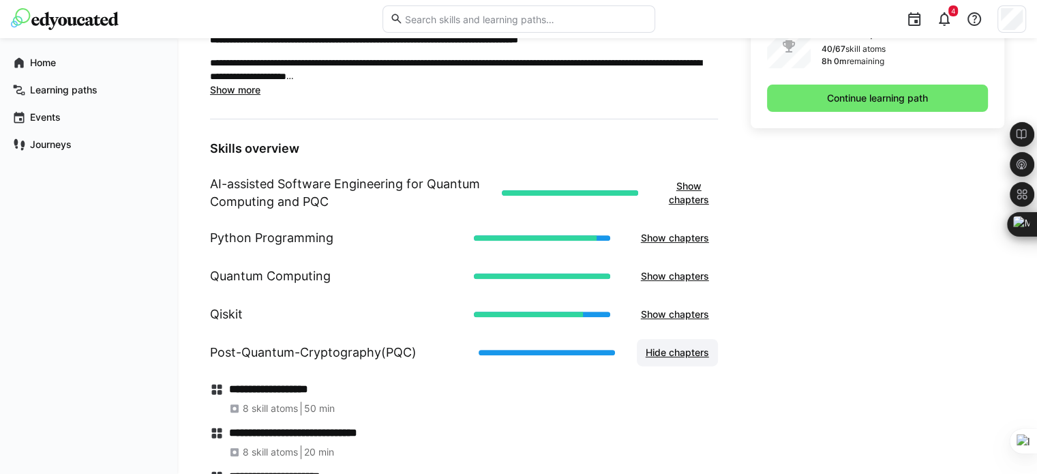
click at [664, 354] on span "Hide chapters" at bounding box center [676, 353] width 67 height 14
